Goal: Transaction & Acquisition: Purchase product/service

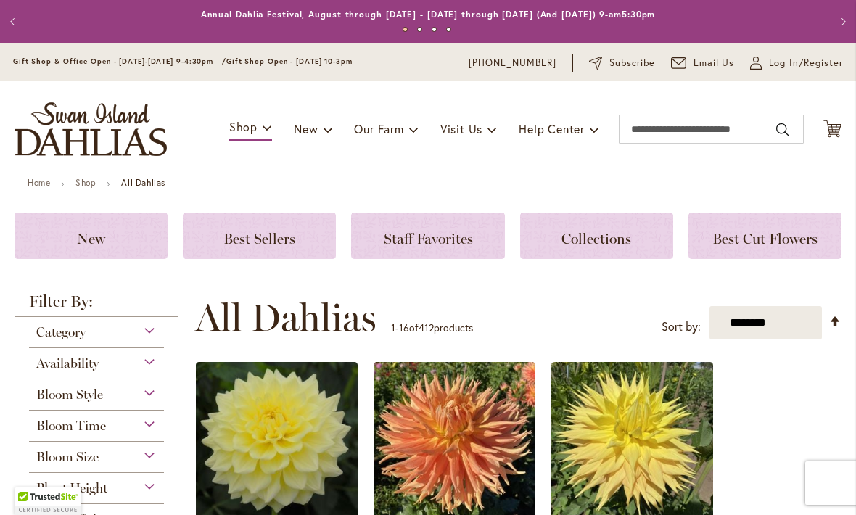
click at [776, 69] on span "Log In/Register" at bounding box center [806, 63] width 74 height 15
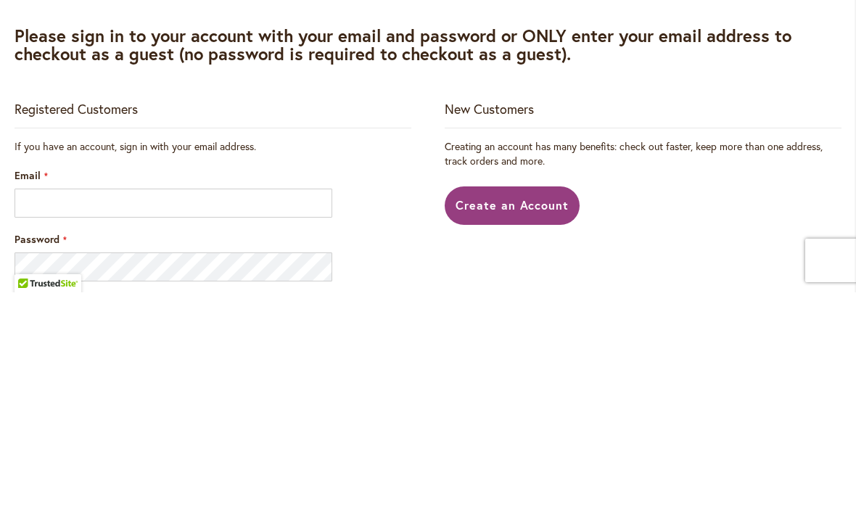
scroll to position [1, 0]
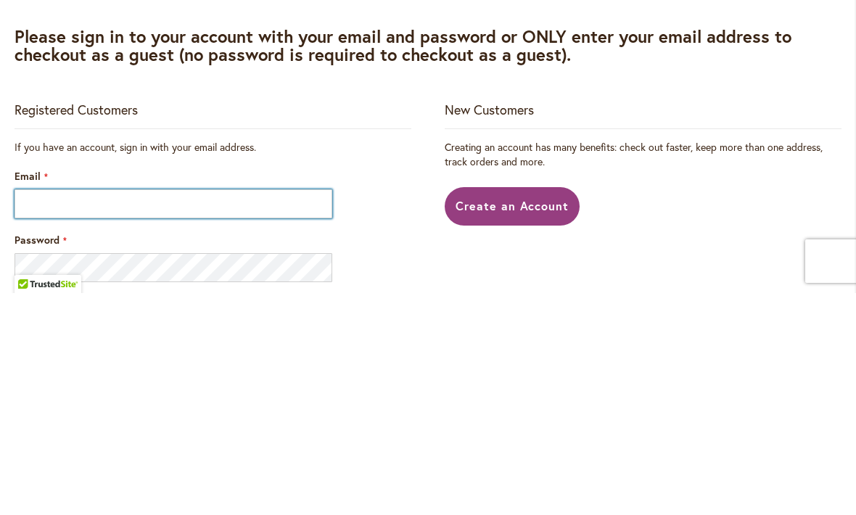
type input "**********"
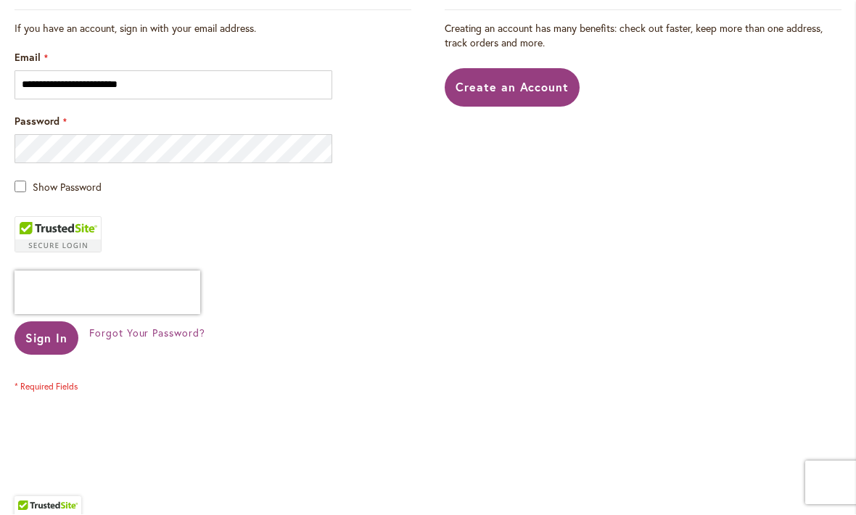
scroll to position [344, 0]
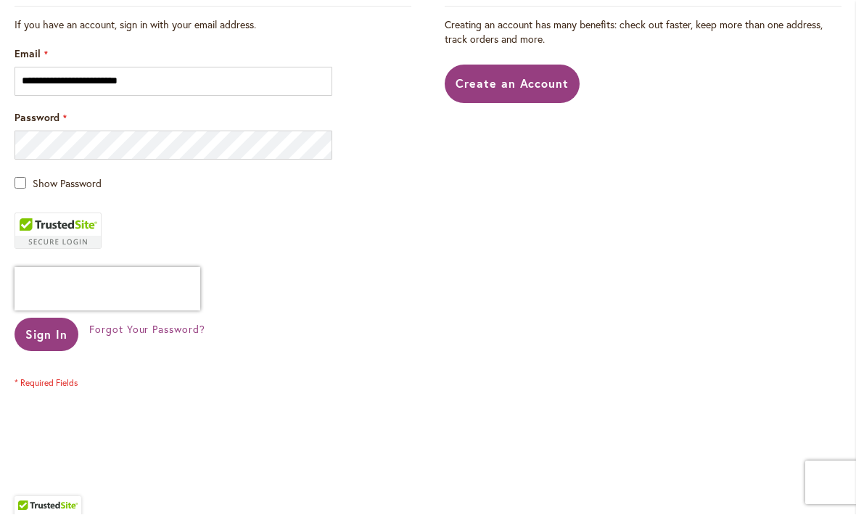
click at [44, 337] on span "Sign In" at bounding box center [46, 334] width 42 height 15
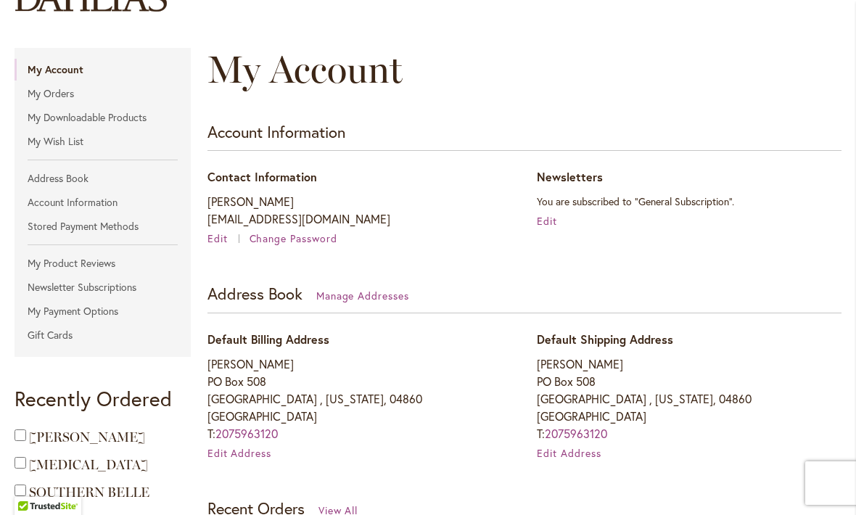
scroll to position [141, 0]
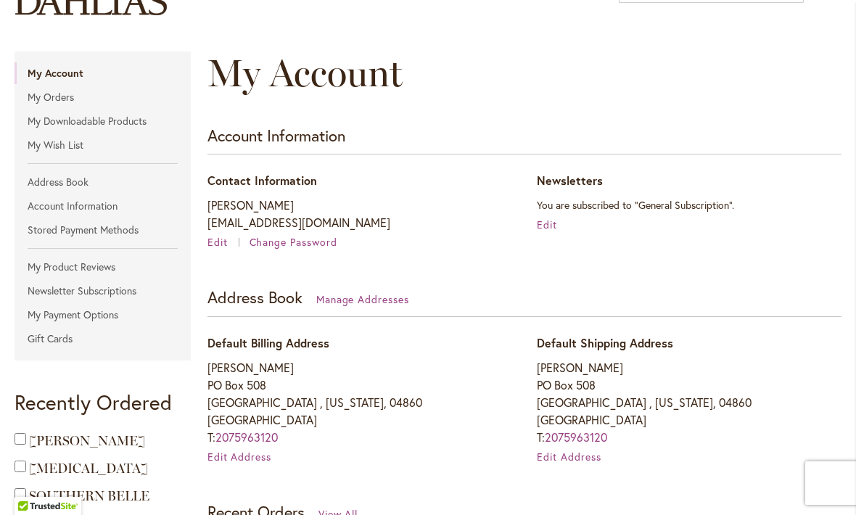
click at [56, 93] on link "My Orders" at bounding box center [103, 97] width 176 height 22
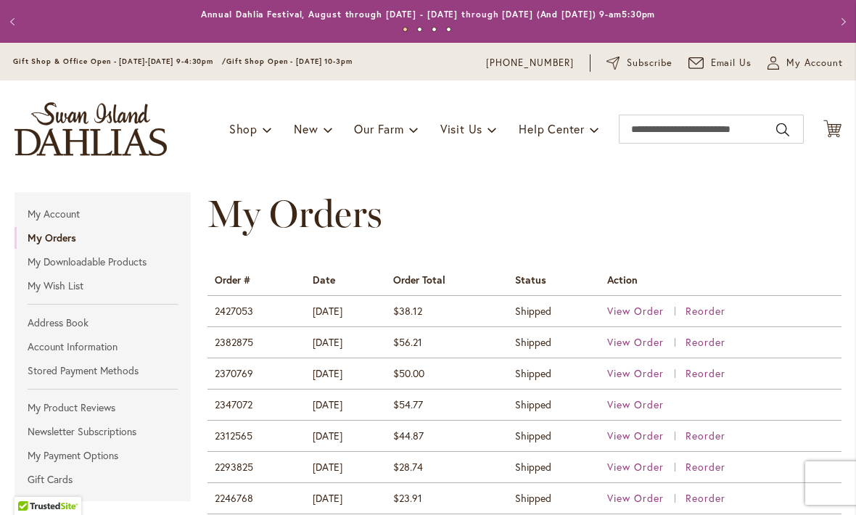
click at [643, 311] on span "View Order" at bounding box center [635, 311] width 57 height 14
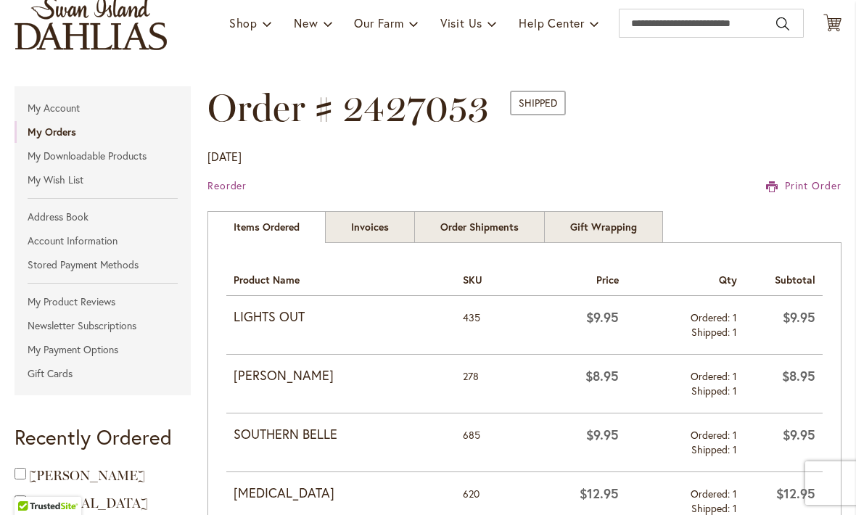
scroll to position [108, 0]
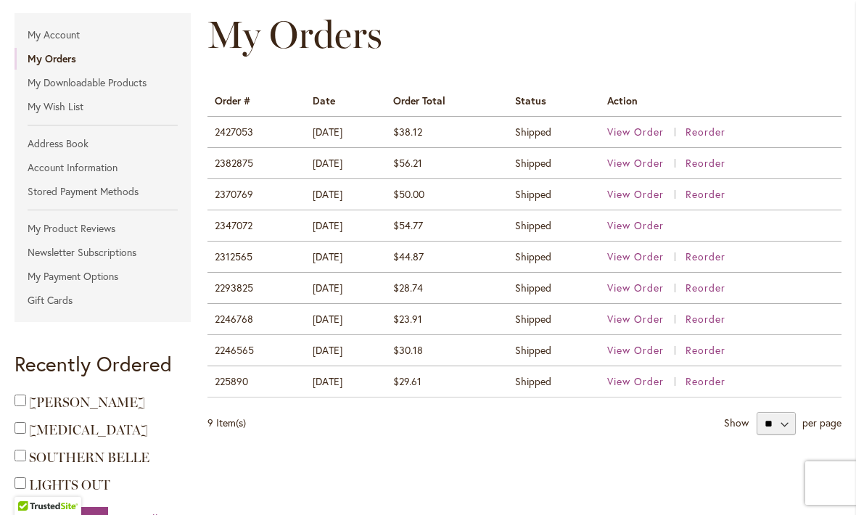
scroll to position [192, 0]
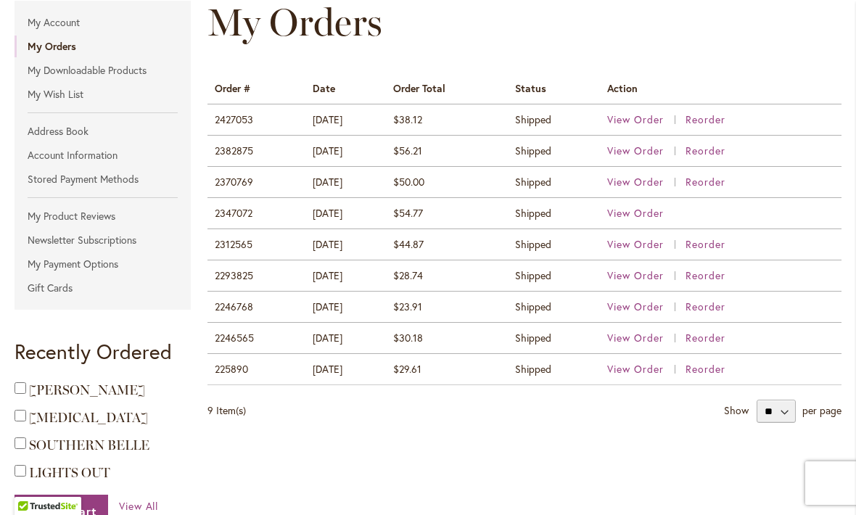
click at [646, 154] on span "View Order" at bounding box center [635, 151] width 57 height 14
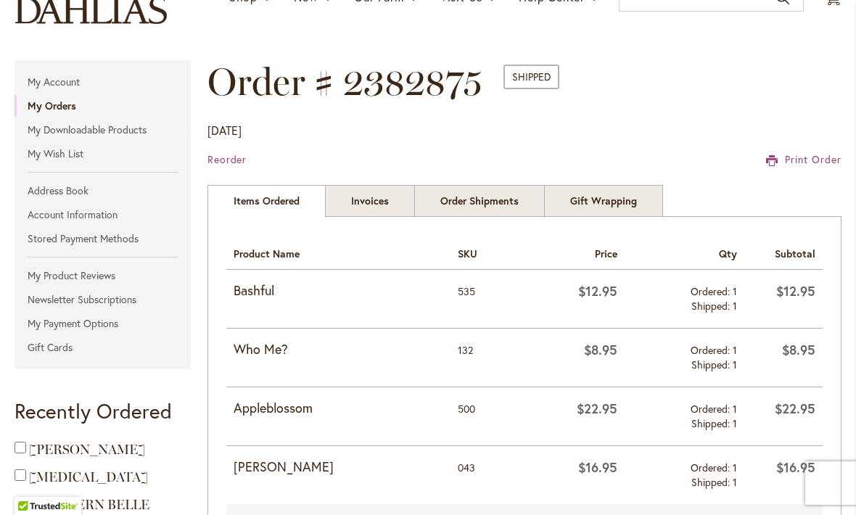
scroll to position [125, 0]
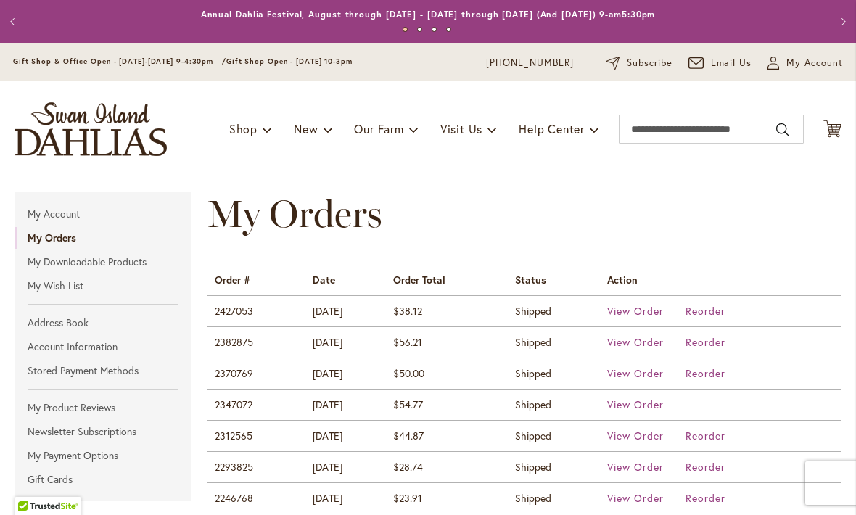
click at [641, 374] on span "View Order" at bounding box center [635, 373] width 57 height 14
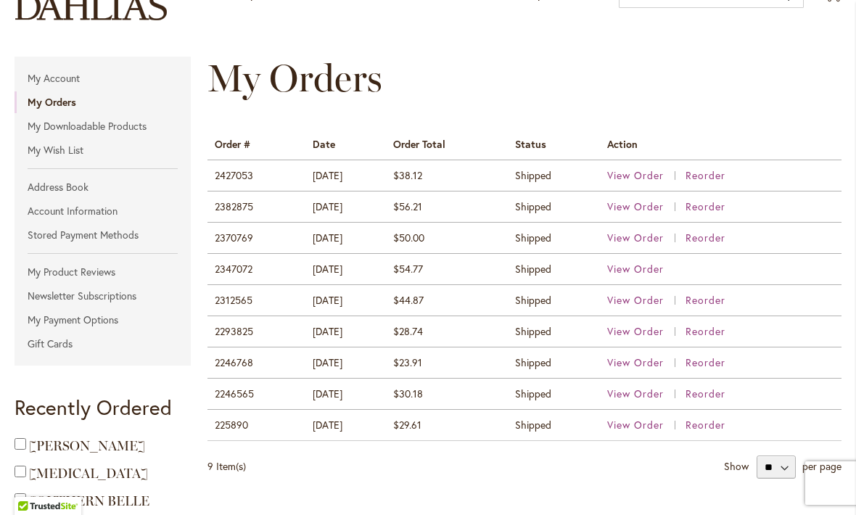
scroll to position [137, 0]
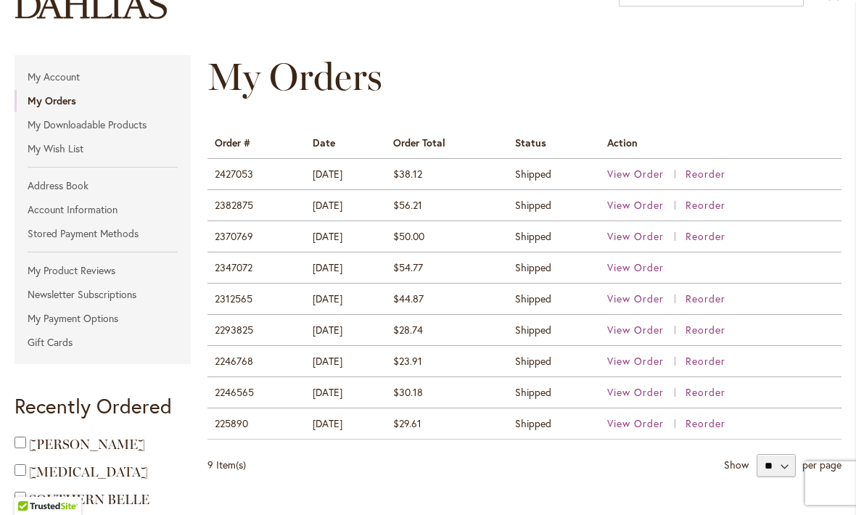
click at [643, 274] on span "View Order" at bounding box center [635, 267] width 57 height 14
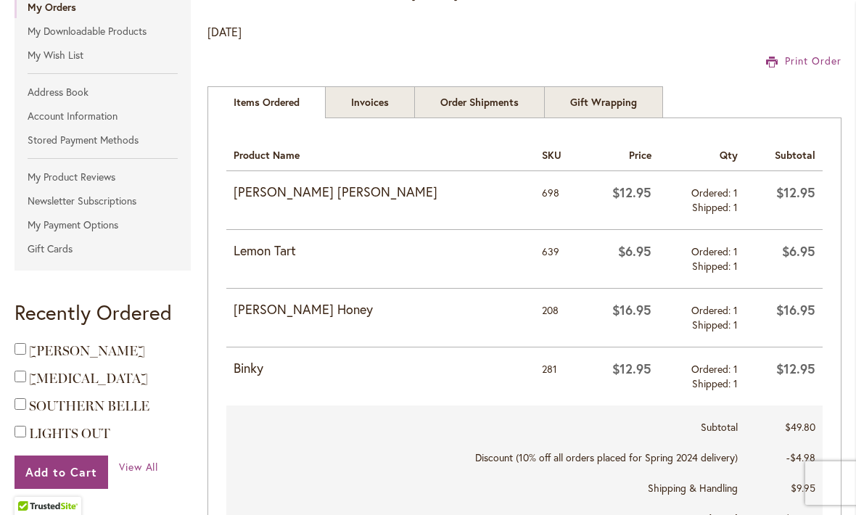
scroll to position [250, 0]
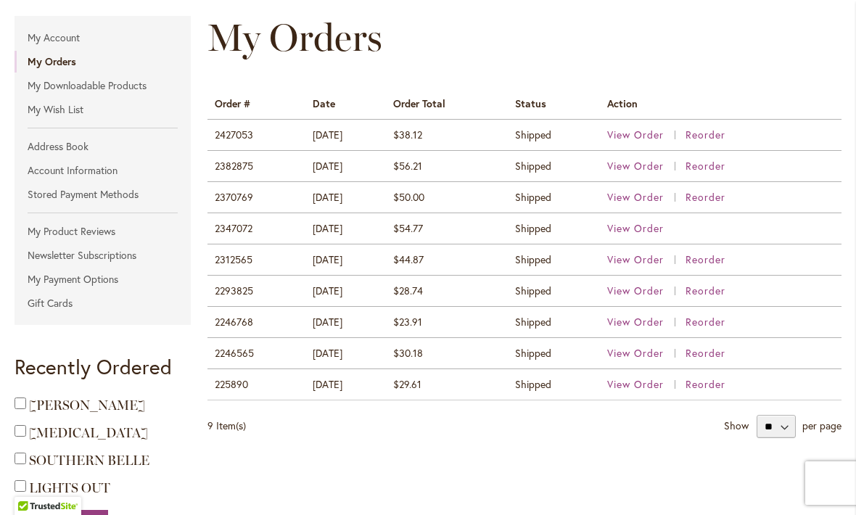
scroll to position [176, 0]
click at [636, 292] on span "View Order" at bounding box center [635, 291] width 57 height 14
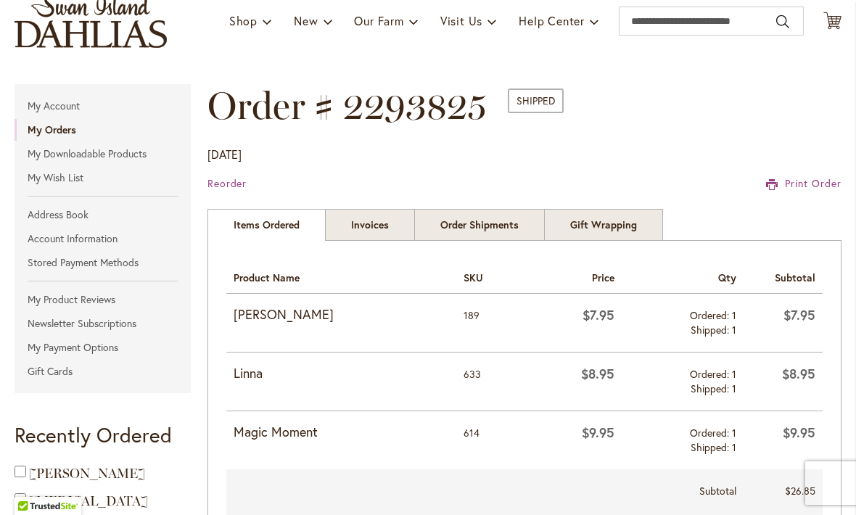
scroll to position [107, 0]
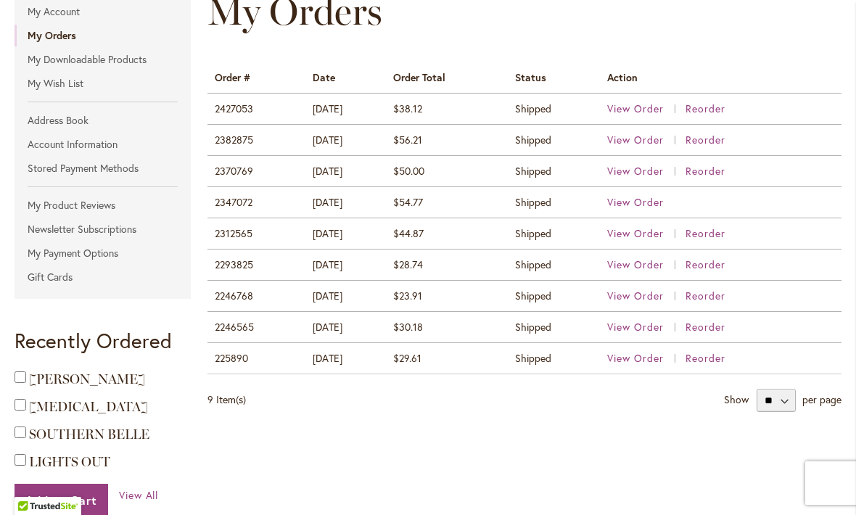
scroll to position [203, 0]
click at [645, 265] on span "View Order" at bounding box center [635, 264] width 57 height 14
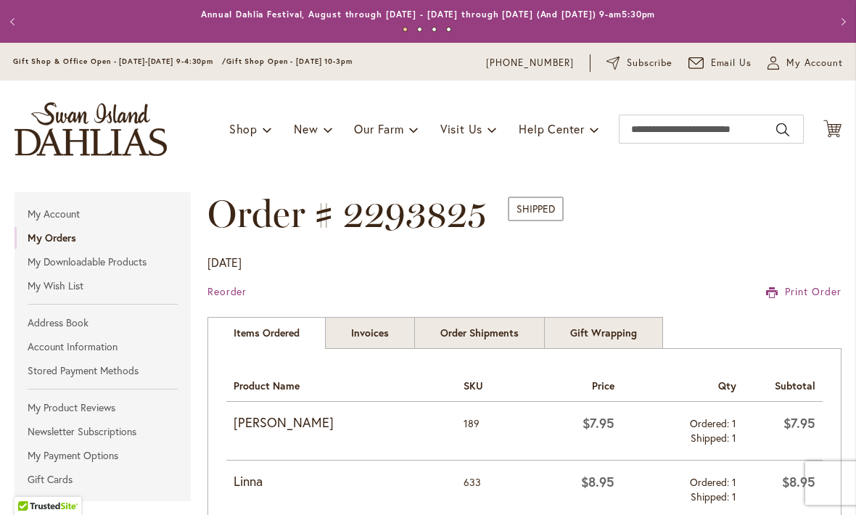
scroll to position [-3, 0]
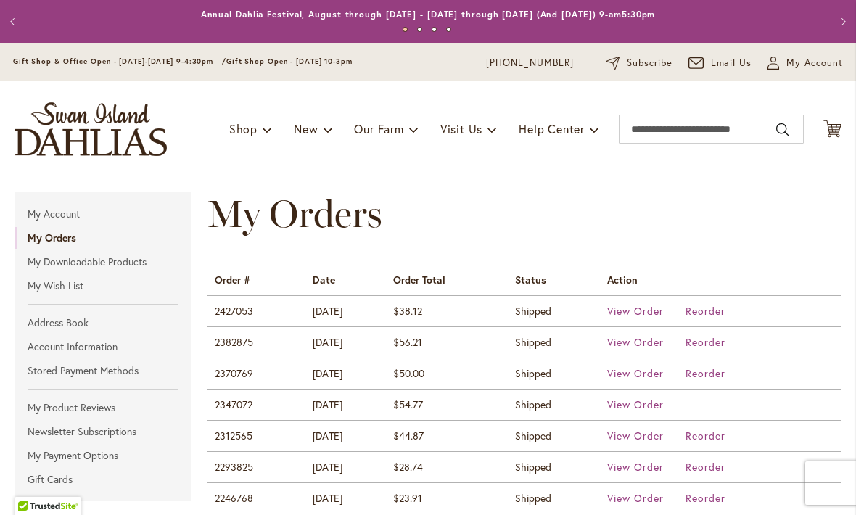
click at [648, 497] on span "View Order" at bounding box center [635, 498] width 57 height 14
click at [254, 341] on td "2382875" at bounding box center [256, 342] width 98 height 31
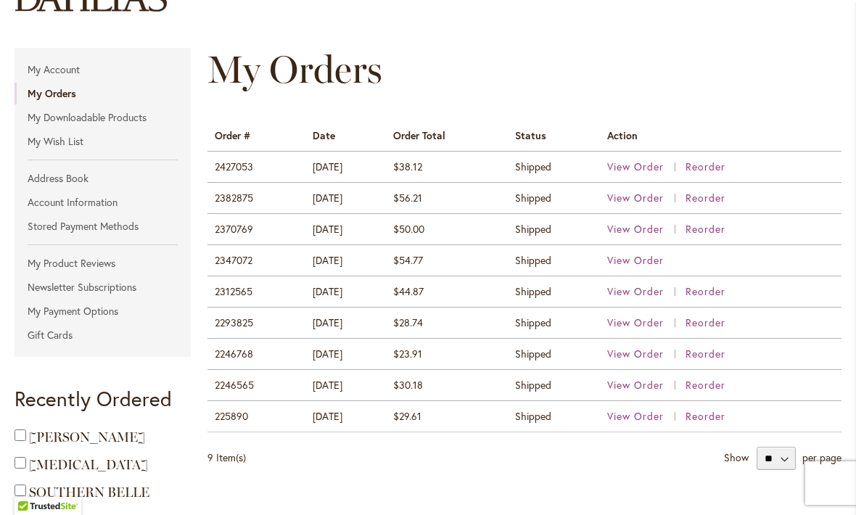
scroll to position [146, 0]
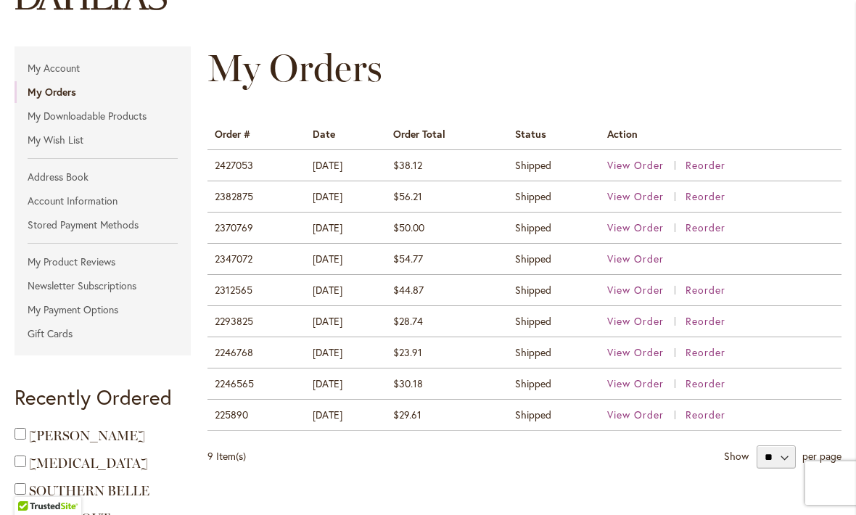
click at [643, 385] on span "View Order" at bounding box center [635, 384] width 57 height 14
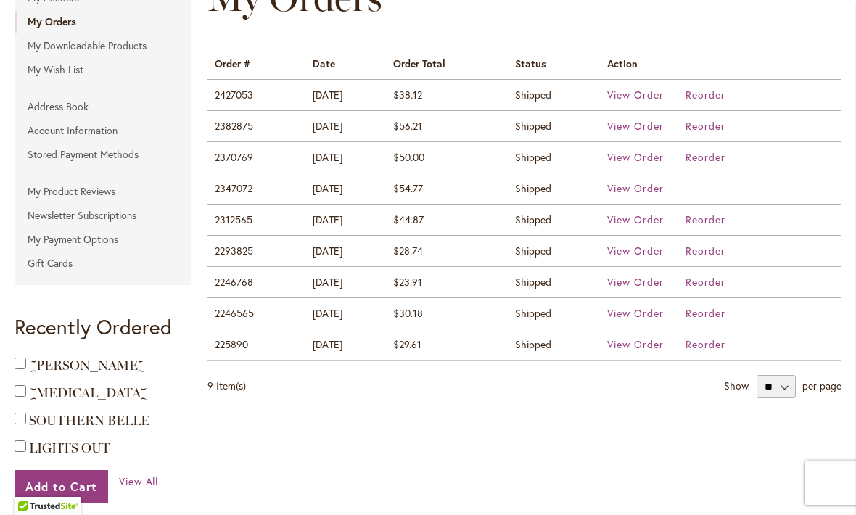
scroll to position [237, 0]
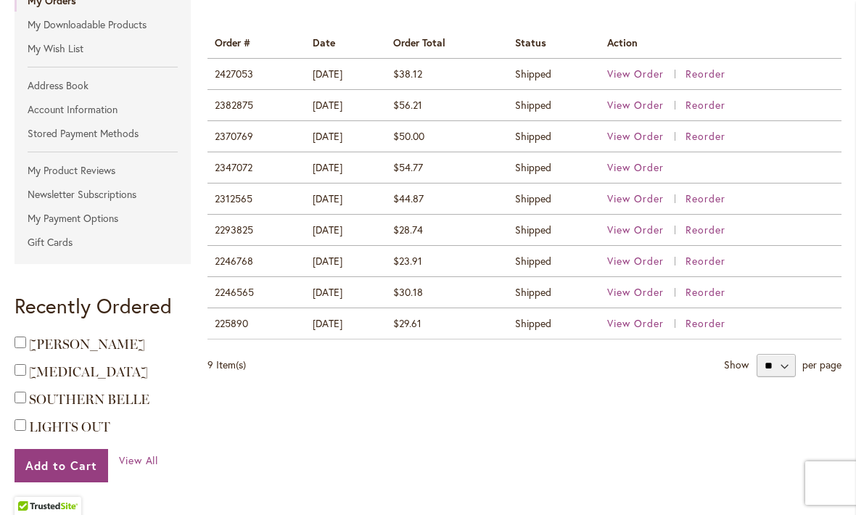
click at [655, 329] on span "View Order" at bounding box center [635, 323] width 57 height 14
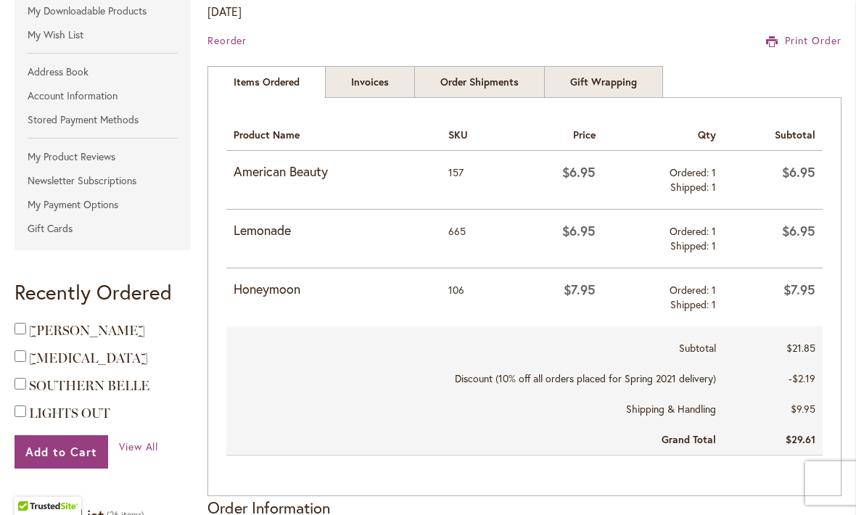
scroll to position [243, 0]
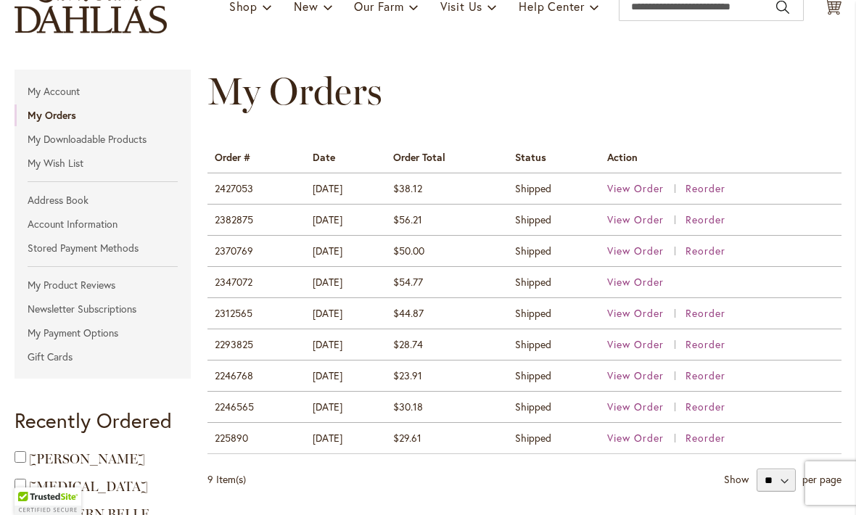
scroll to position [124, 0]
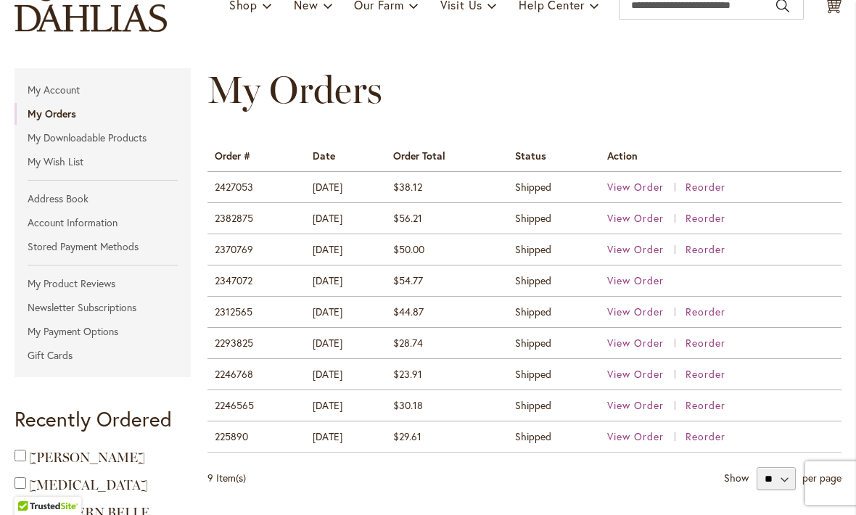
click at [651, 218] on span "View Order" at bounding box center [635, 218] width 57 height 14
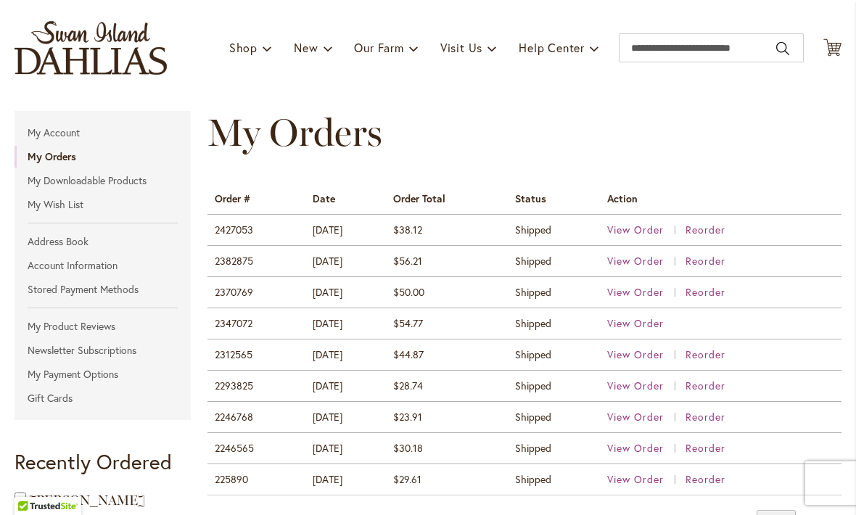
scroll to position [83, 0]
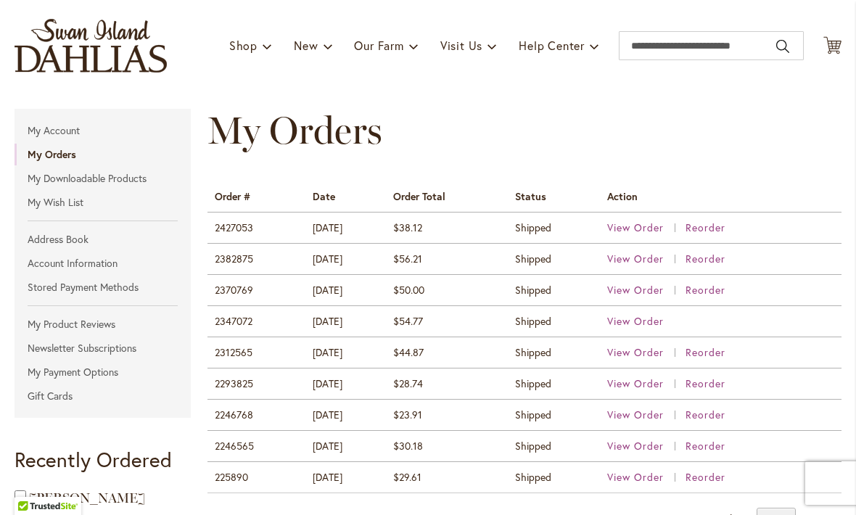
click at [651, 321] on span "View Order" at bounding box center [635, 321] width 57 height 14
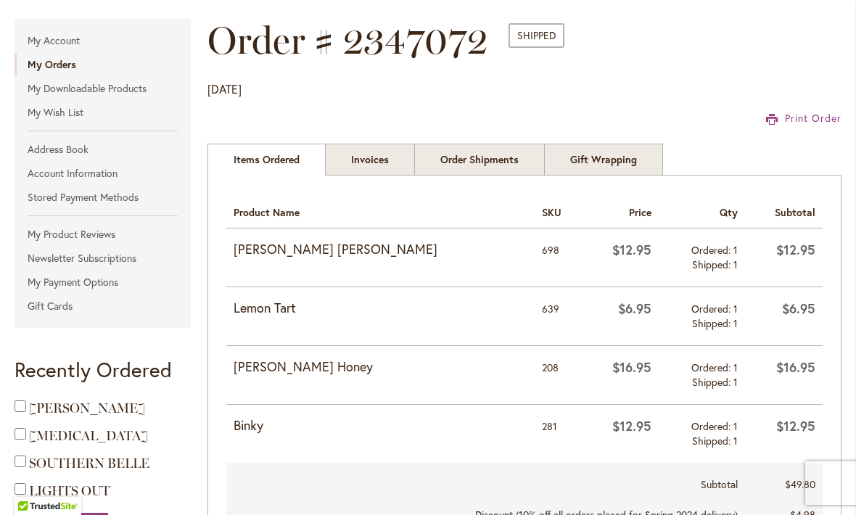
scroll to position [176, 0]
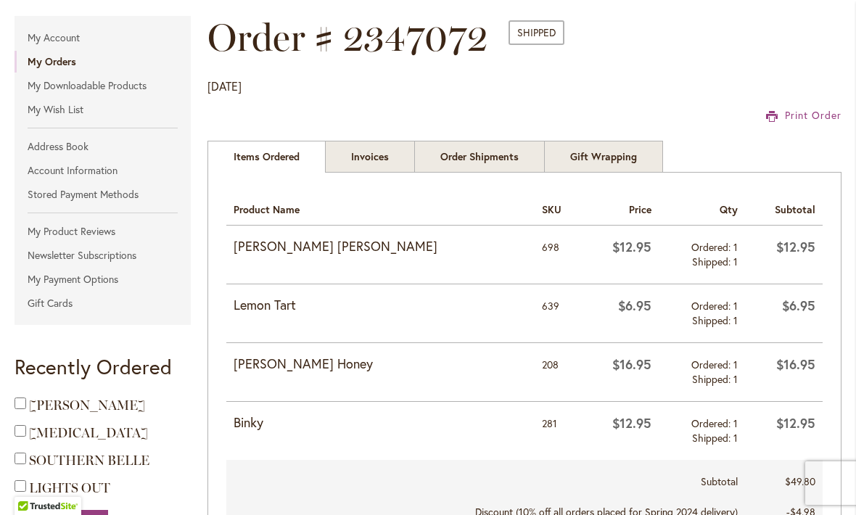
click at [52, 110] on link "My Wish List" at bounding box center [103, 110] width 176 height 22
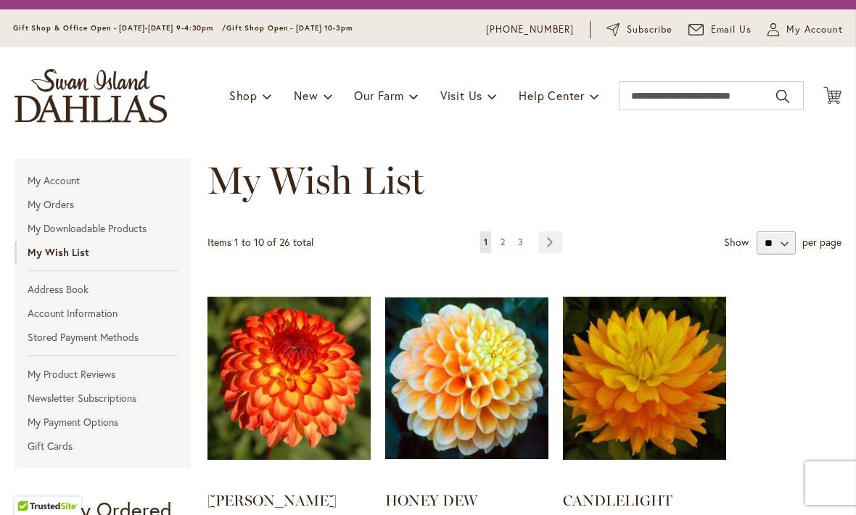
scroll to position [25, 0]
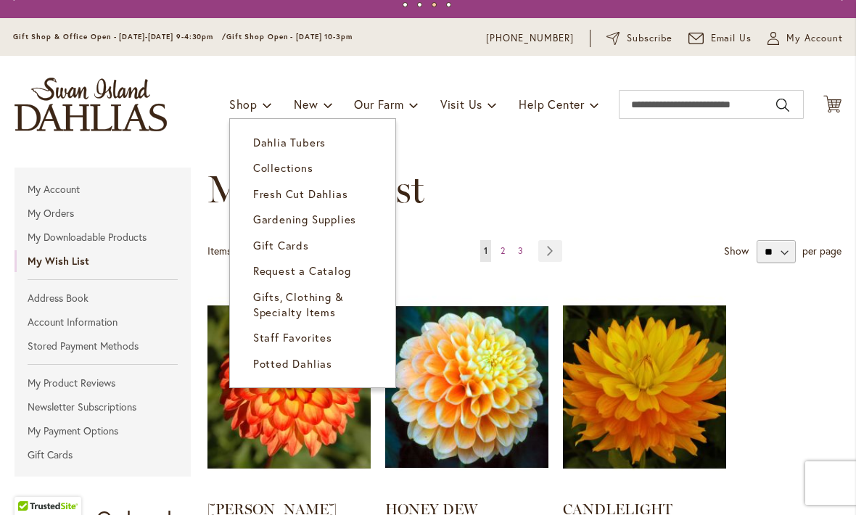
click at [271, 140] on span "Dahlia Tubers" at bounding box center [289, 142] width 73 height 15
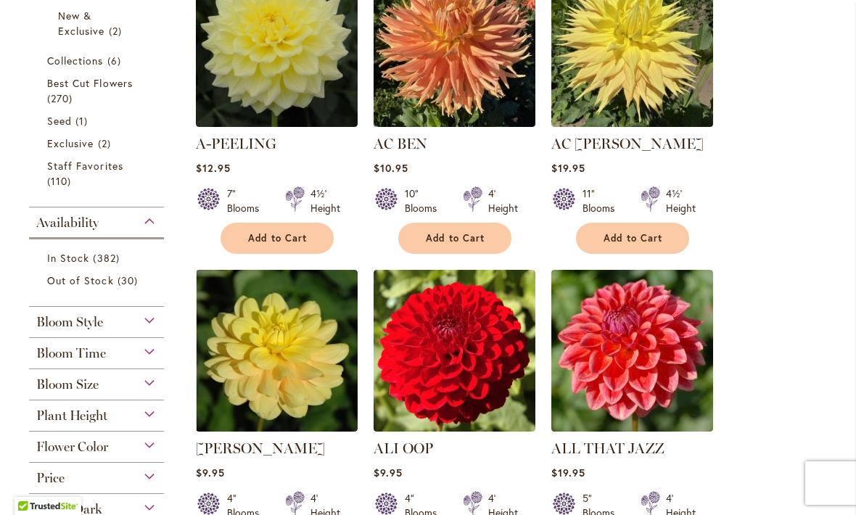
scroll to position [410, 0]
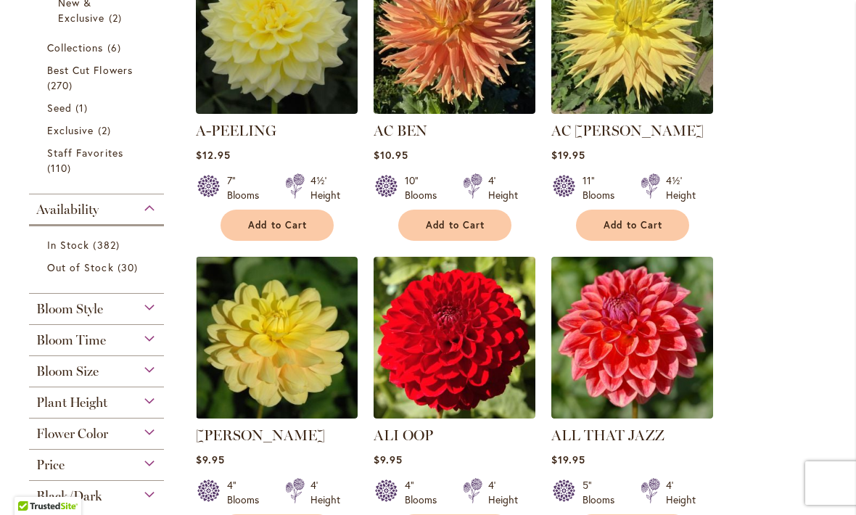
click at [86, 264] on span "Out of Stock" at bounding box center [80, 267] width 67 height 14
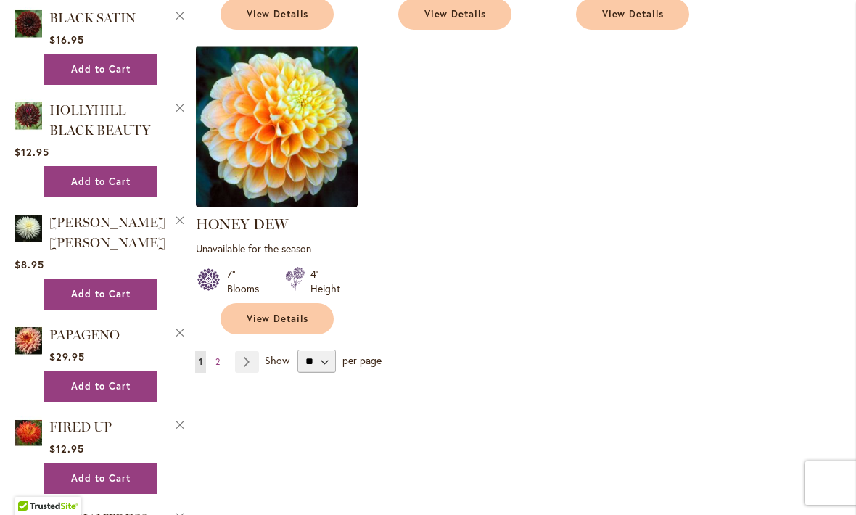
scroll to position [1836, 0]
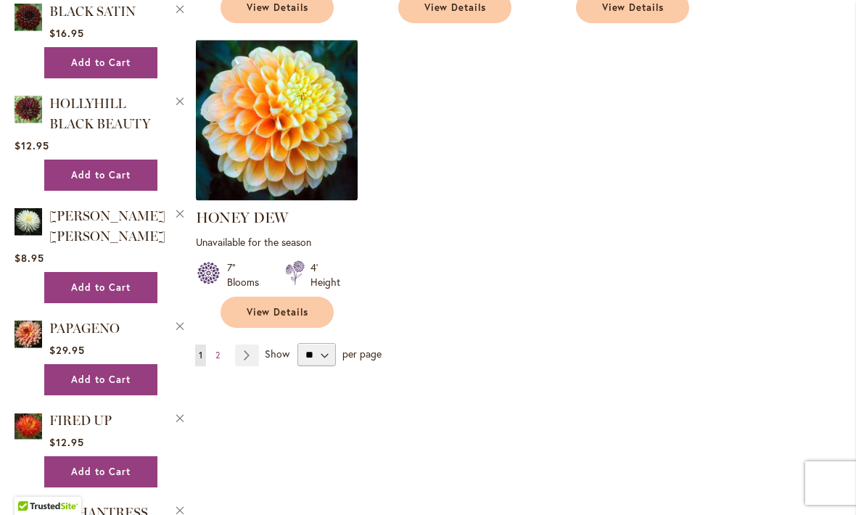
click at [246, 345] on link "Page Next" at bounding box center [247, 356] width 24 height 22
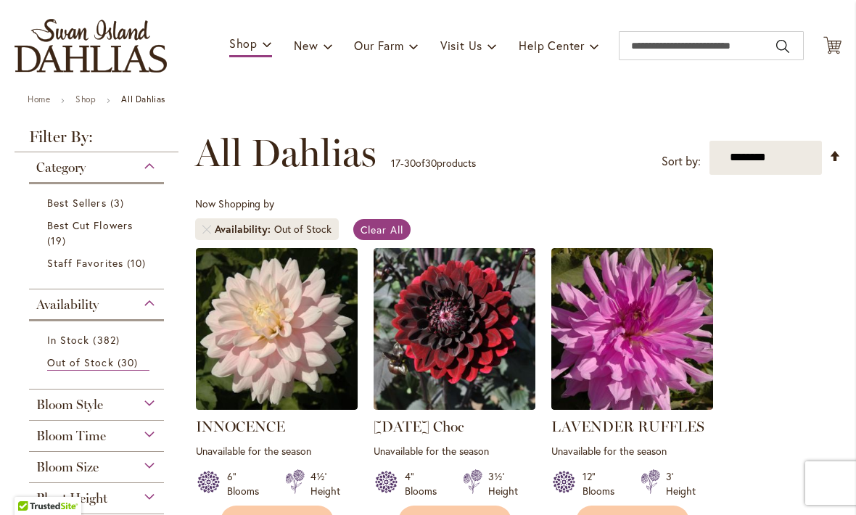
scroll to position [85, 0]
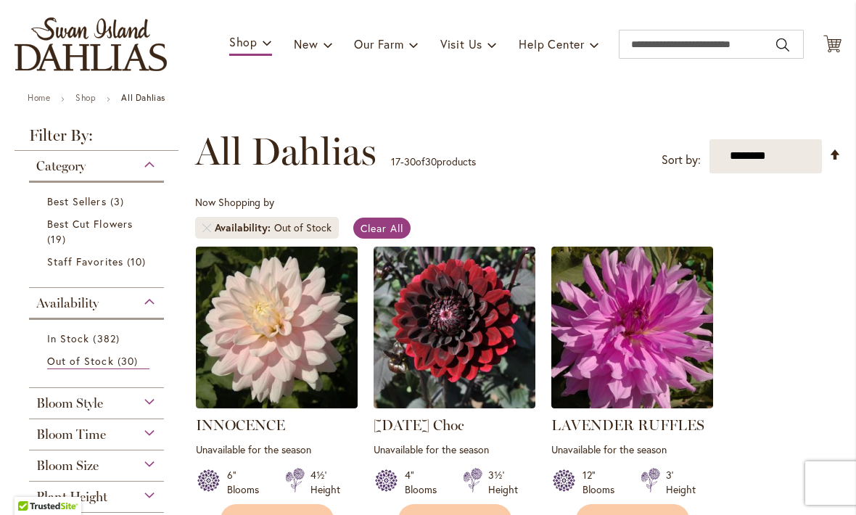
click at [78, 345] on span "In Stock" at bounding box center [68, 339] width 42 height 14
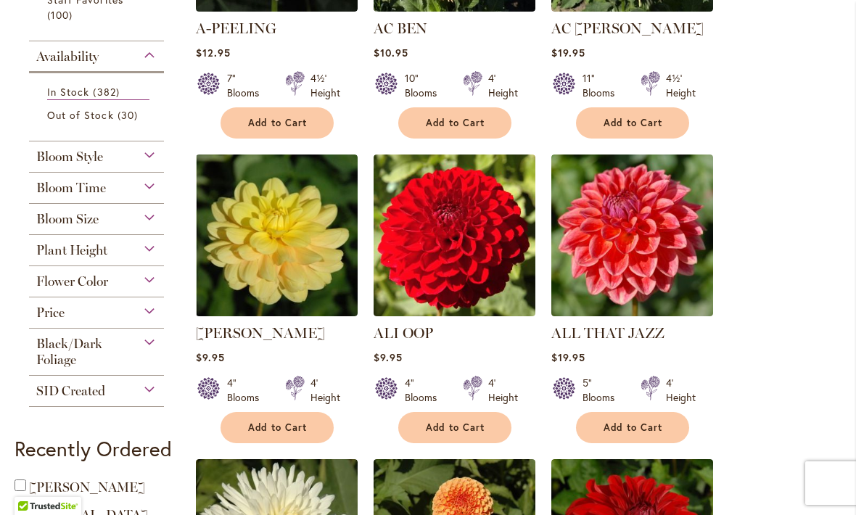
scroll to position [488, 0]
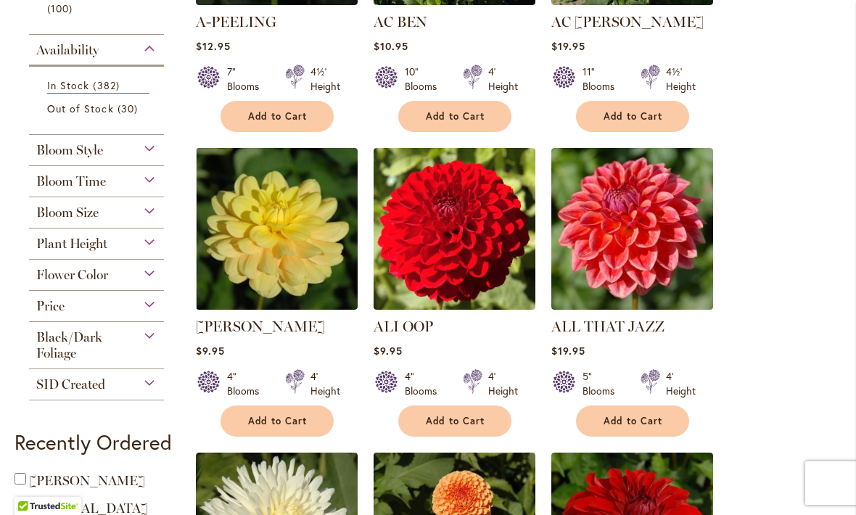
click at [141, 247] on div "Plant Height" at bounding box center [96, 240] width 135 height 23
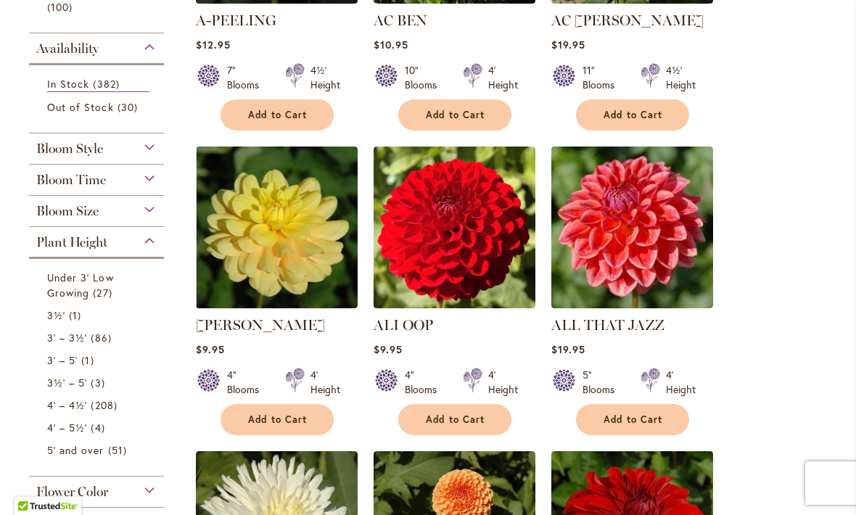
scroll to position [489, 0]
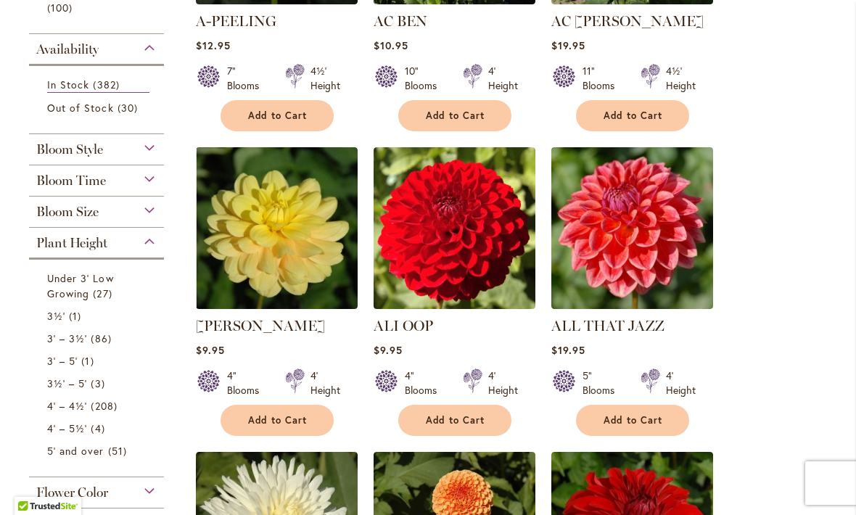
click at [80, 290] on link "Under 3' Low Growing 27 items" at bounding box center [98, 286] width 102 height 30
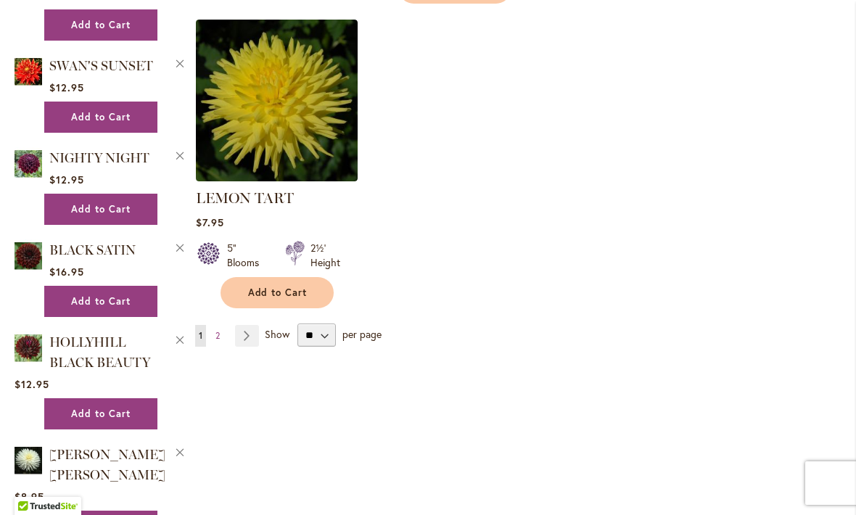
scroll to position [1901, 0]
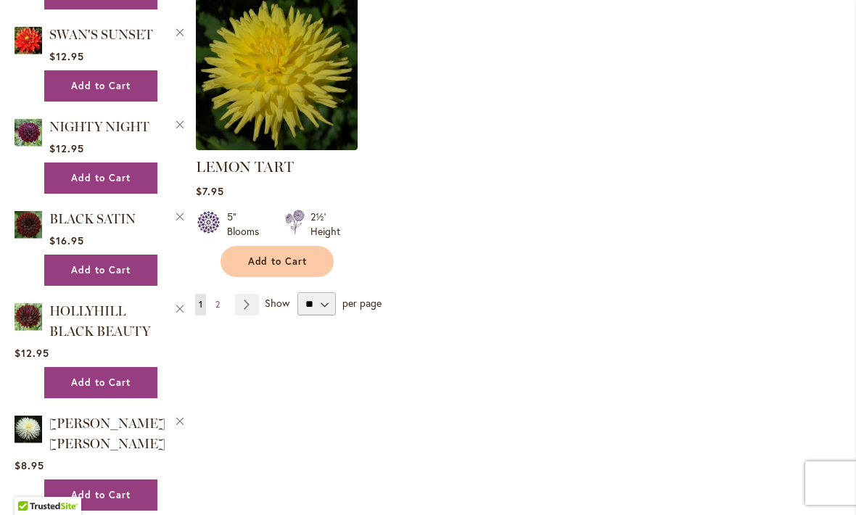
click at [253, 294] on link "Page Next" at bounding box center [247, 305] width 24 height 22
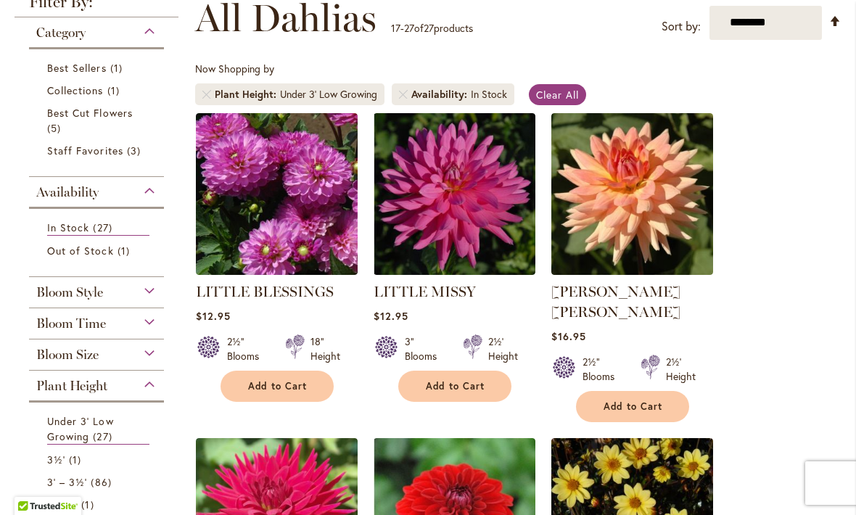
scroll to position [192, 0]
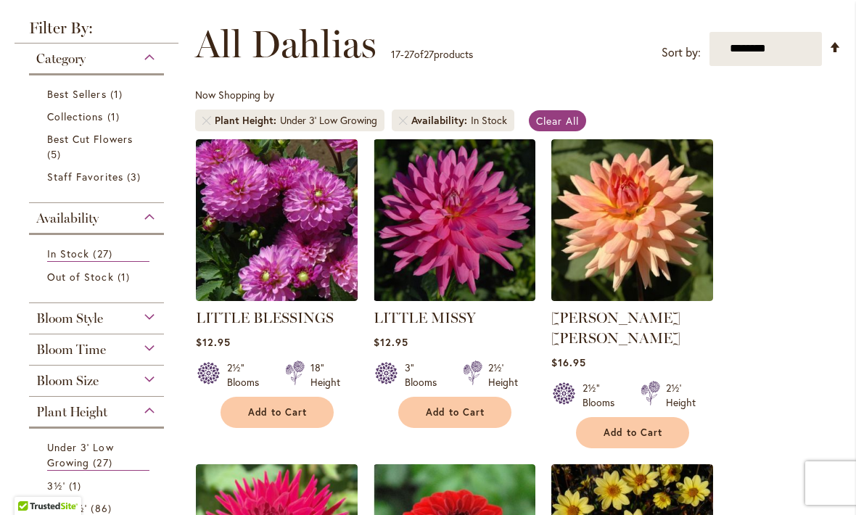
click at [276, 231] on img at bounding box center [277, 220] width 162 height 162
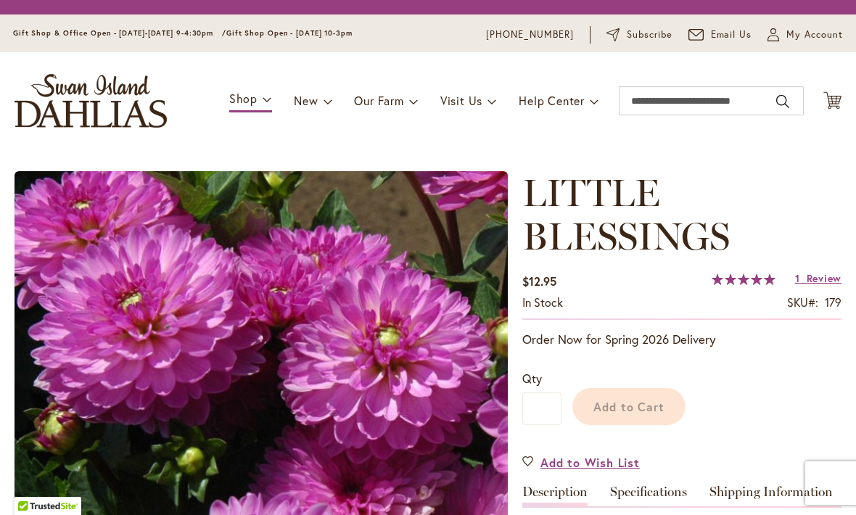
type input "****"
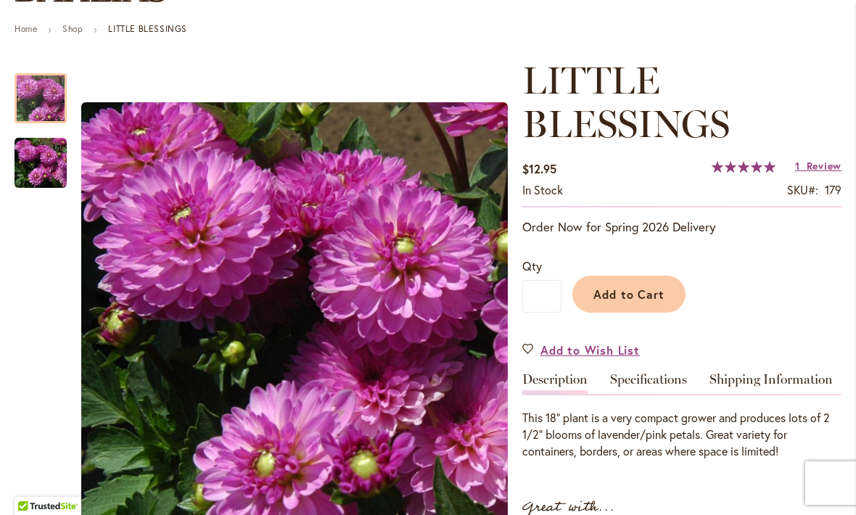
scroll to position [226, 0]
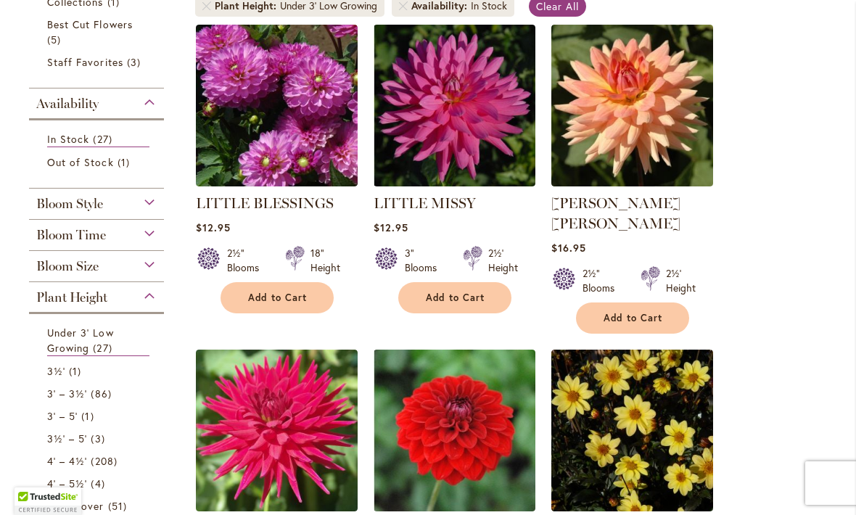
scroll to position [311, 0]
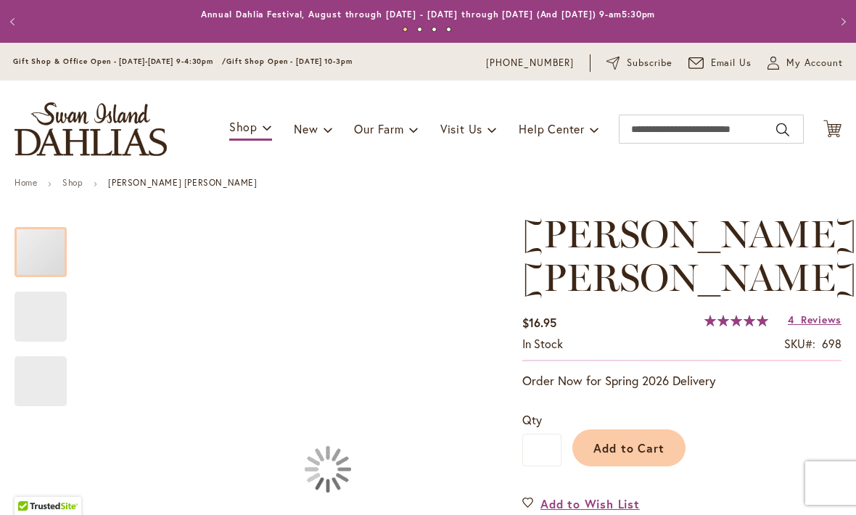
type input "****"
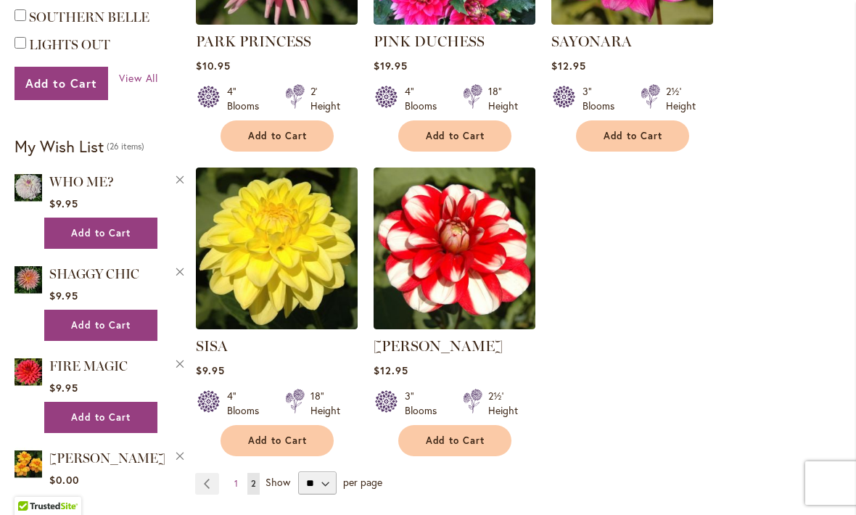
scroll to position [1101, 0]
